Goal: Information Seeking & Learning: Learn about a topic

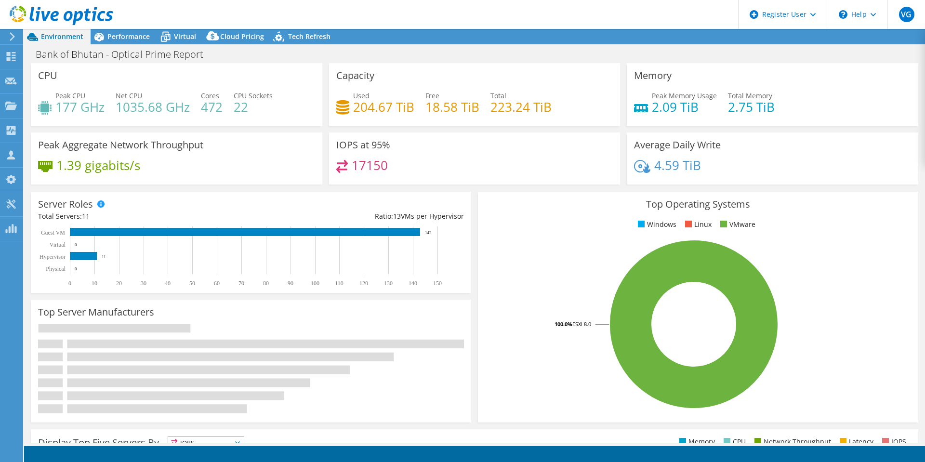
select select "USD"
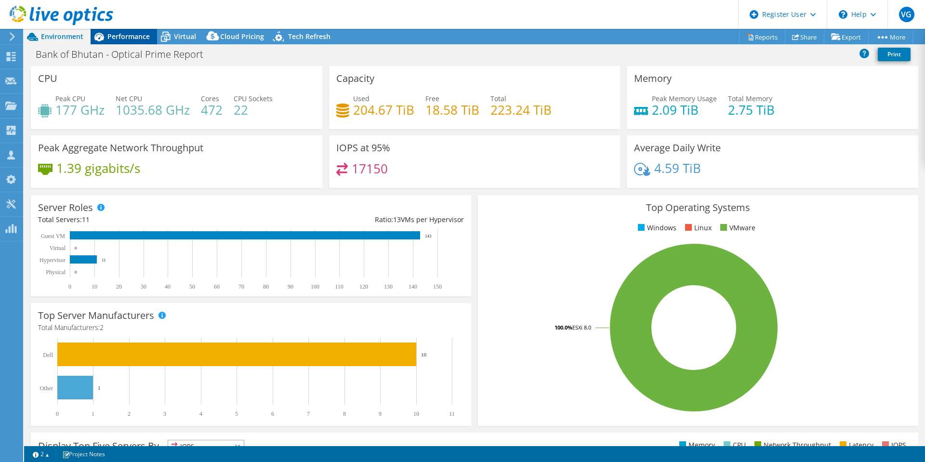
click at [125, 35] on span "Performance" at bounding box center [128, 36] width 42 height 9
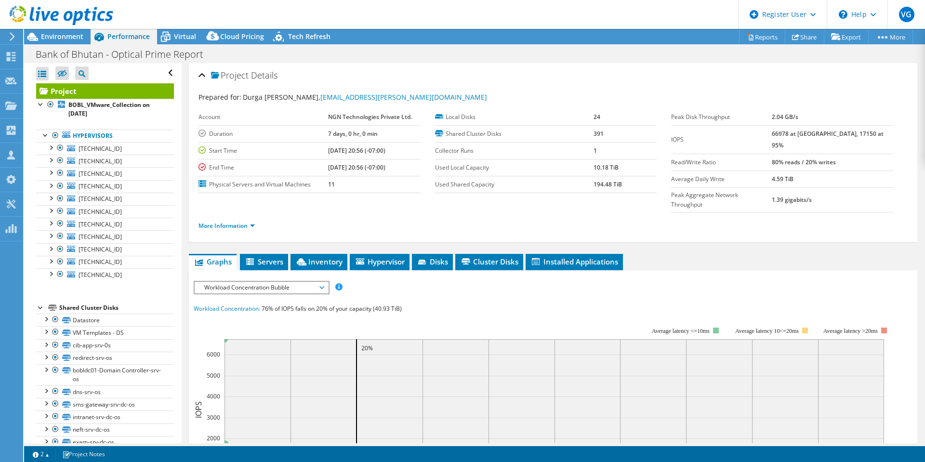
click at [247, 221] on li "More Information" at bounding box center [229, 226] width 62 height 11
click at [248, 221] on li "More Information" at bounding box center [229, 226] width 62 height 11
click at [251, 222] on link "More Information" at bounding box center [226, 226] width 56 height 8
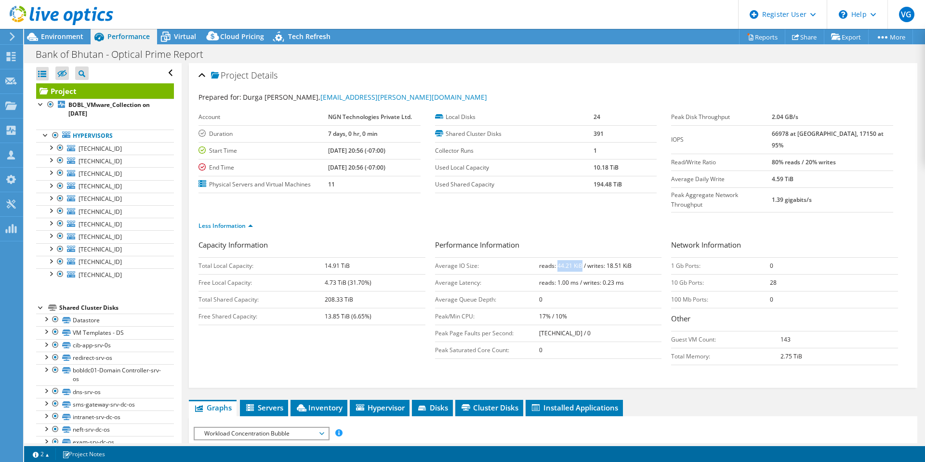
drag, startPoint x: 554, startPoint y: 245, endPoint x: 578, endPoint y: 244, distance: 23.7
click at [578, 262] on b "reads: 44.21 KiB / writes: 18.51 KiB" at bounding box center [585, 266] width 93 height 8
click at [40, 31] on div at bounding box center [56, 16] width 113 height 32
click at [67, 37] on span "Environment" at bounding box center [62, 36] width 42 height 9
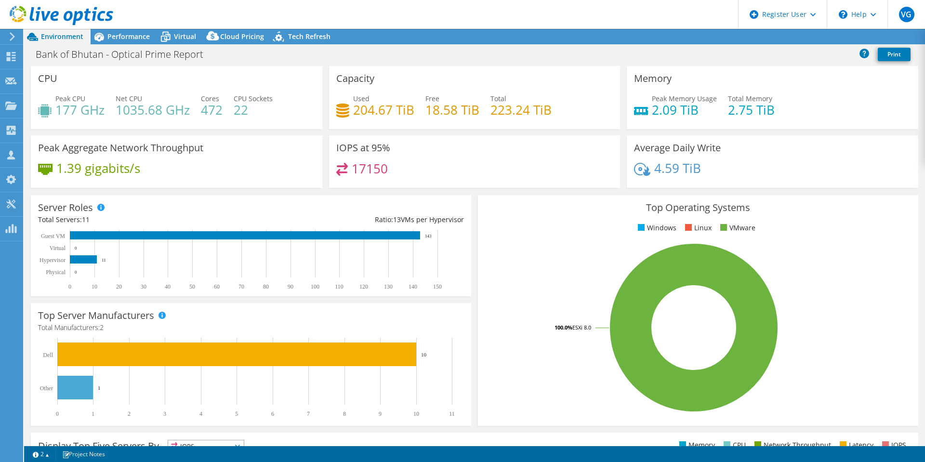
select select "USD"
